Goal: Task Accomplishment & Management: Use online tool/utility

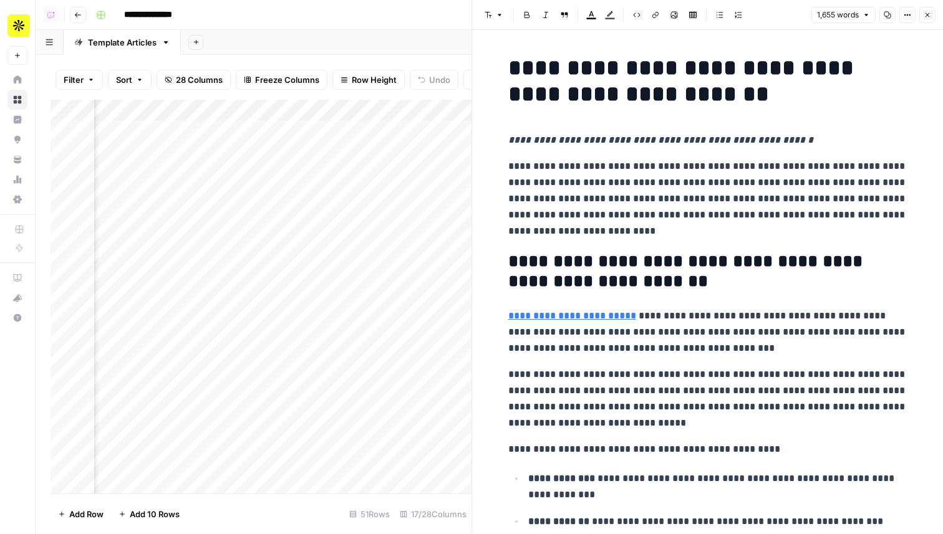
scroll to position [0, 479]
click at [334, 212] on div "Add Column" at bounding box center [260, 297] width 421 height 394
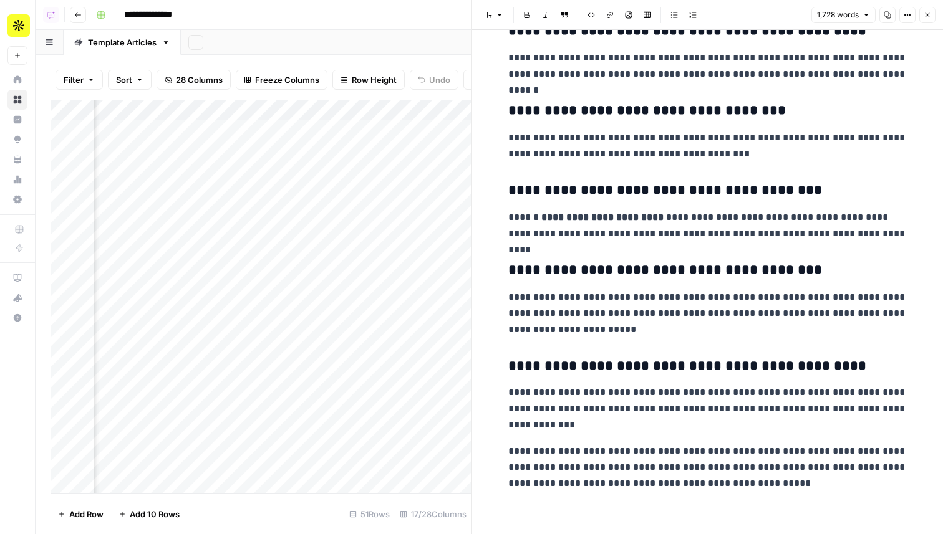
scroll to position [4924, 0]
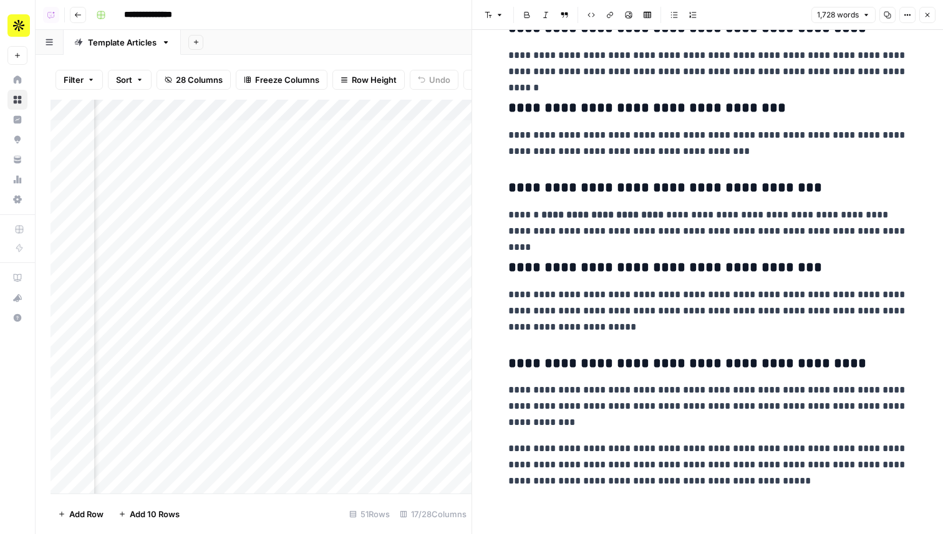
click at [928, 17] on icon "button" at bounding box center [926, 14] width 7 height 7
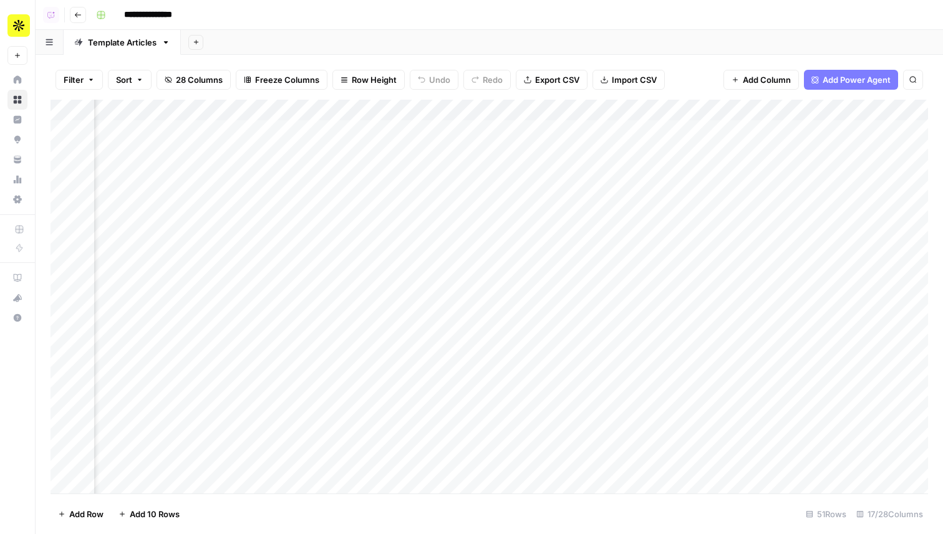
scroll to position [0, 429]
click at [279, 213] on div "Add Column" at bounding box center [488, 297] width 877 height 394
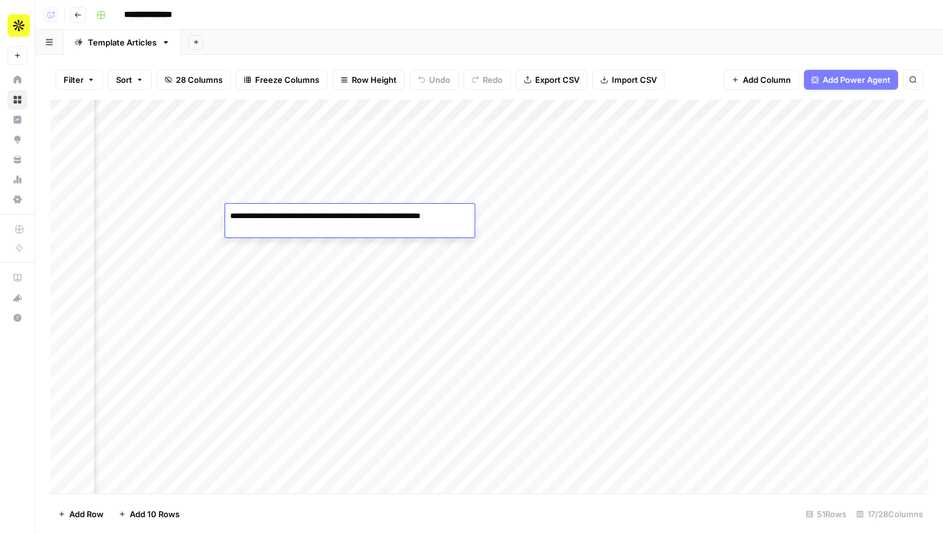
click at [387, 255] on div "Add Column" at bounding box center [488, 297] width 877 height 394
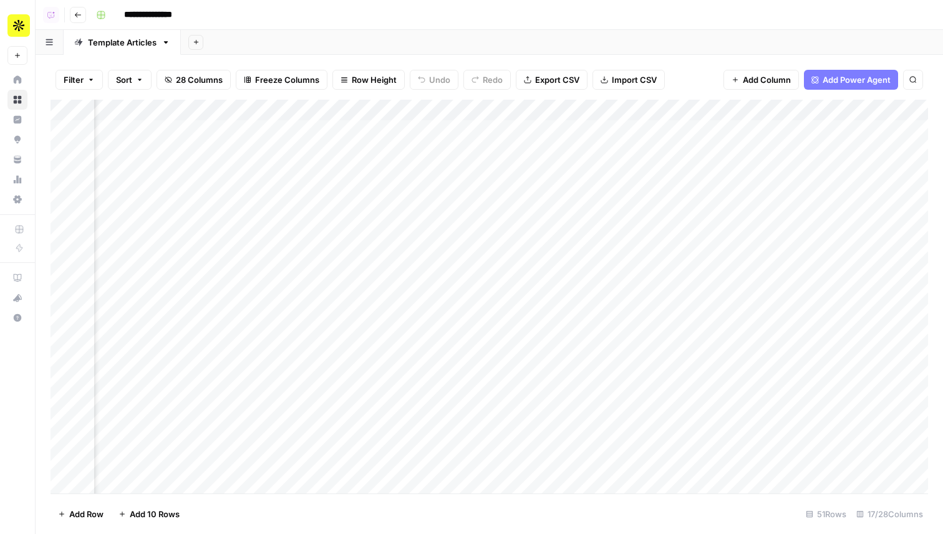
click at [278, 218] on div "Add Column" at bounding box center [488, 297] width 877 height 394
